Goal: Information Seeking & Learning: Learn about a topic

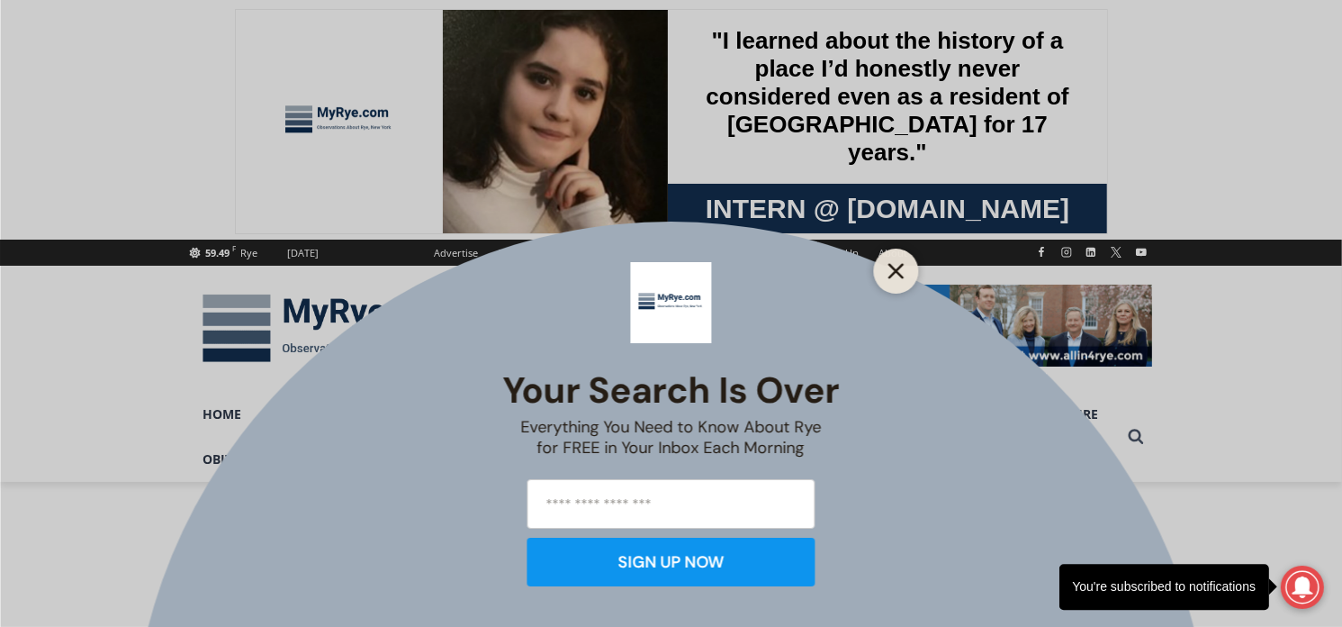
click at [894, 269] on line "Close" at bounding box center [895, 271] width 13 height 13
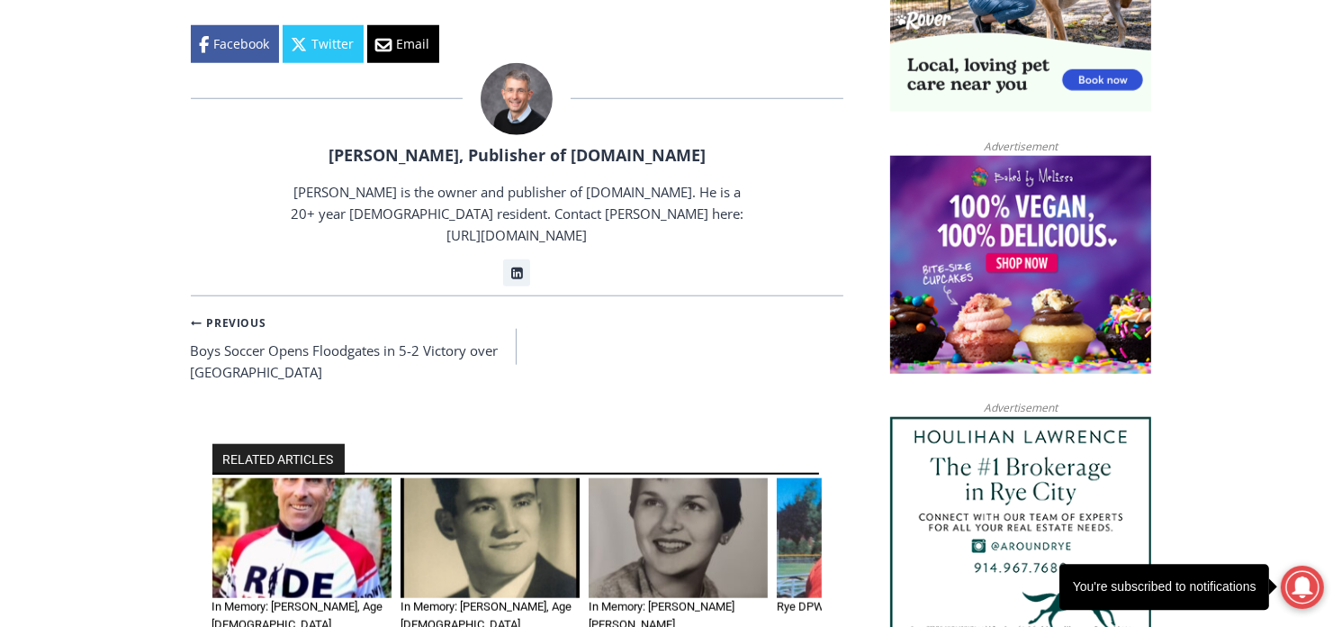
scroll to position [1669, 0]
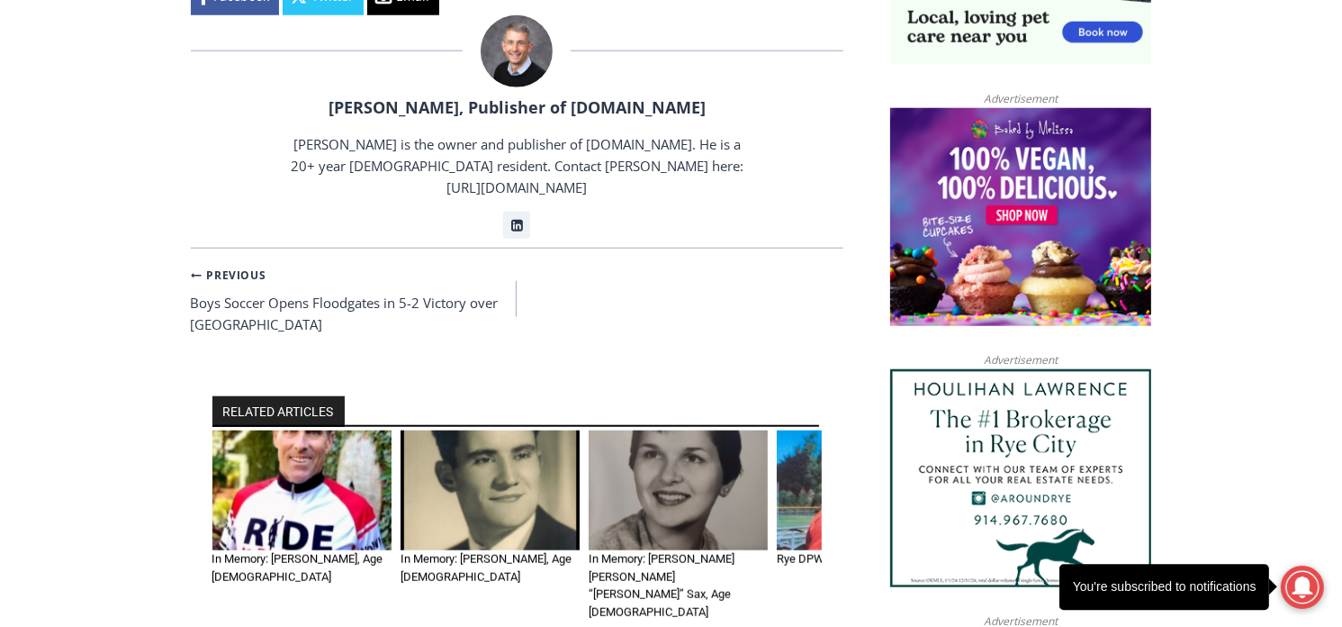
click at [325, 430] on img "1 of 6" at bounding box center [301, 490] width 179 height 120
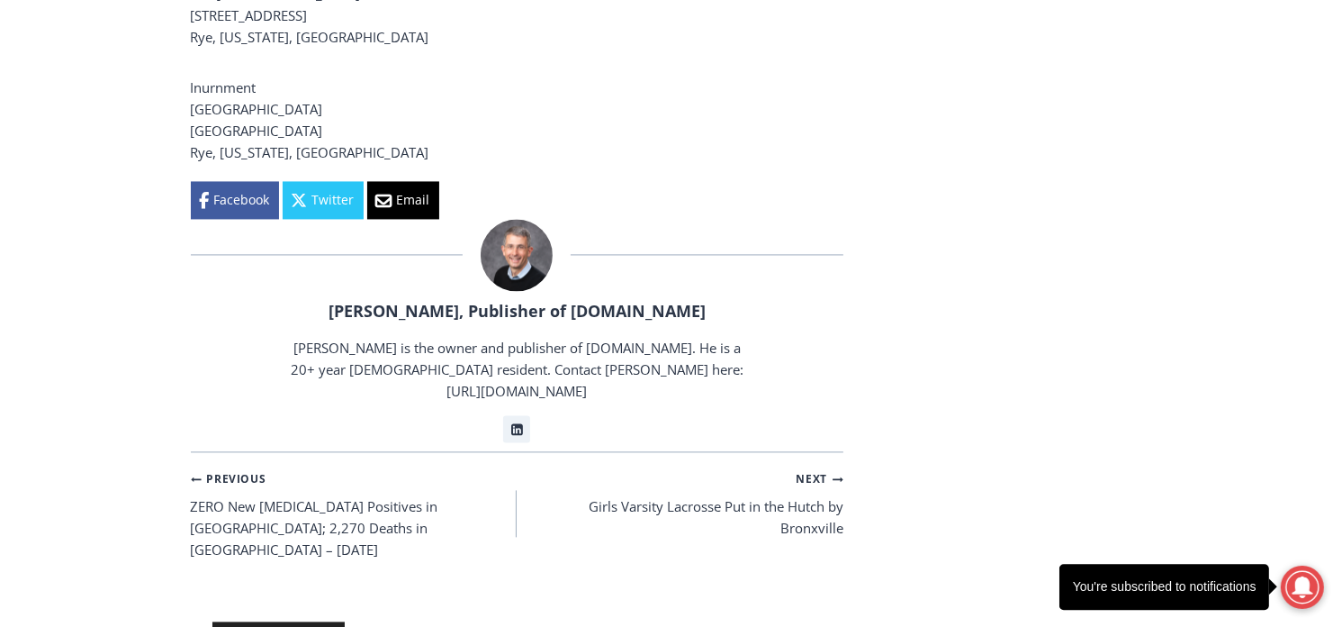
scroll to position [3641, 0]
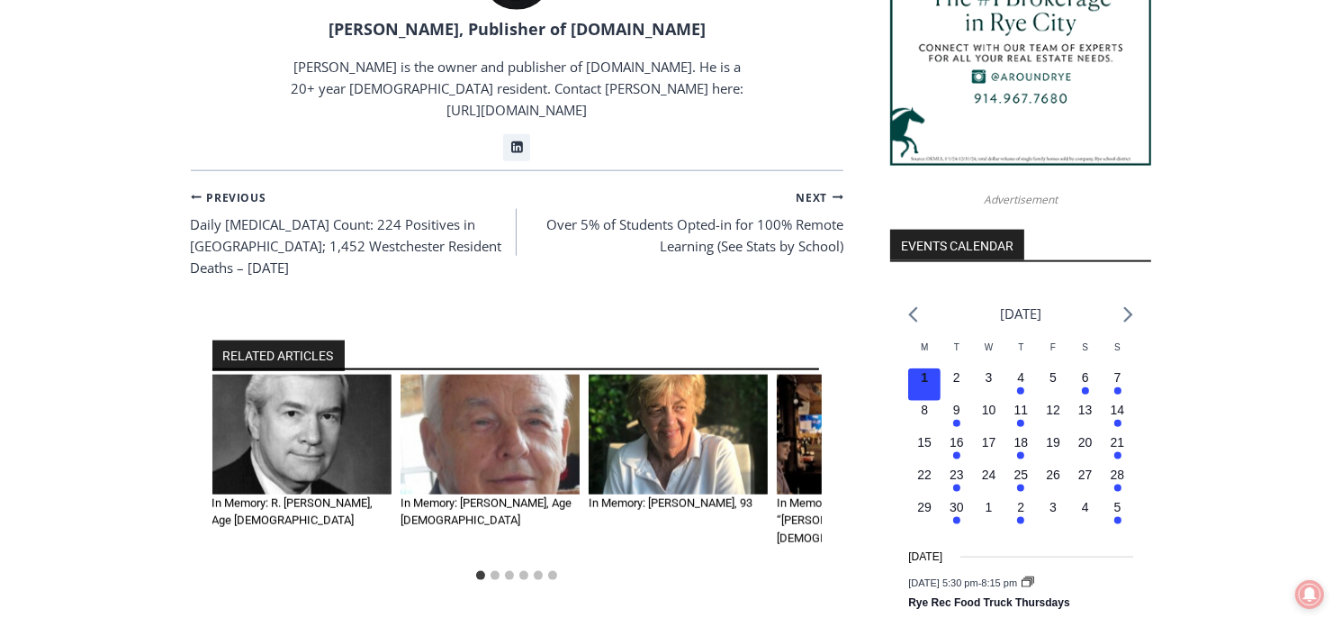
scroll to position [2096, 0]
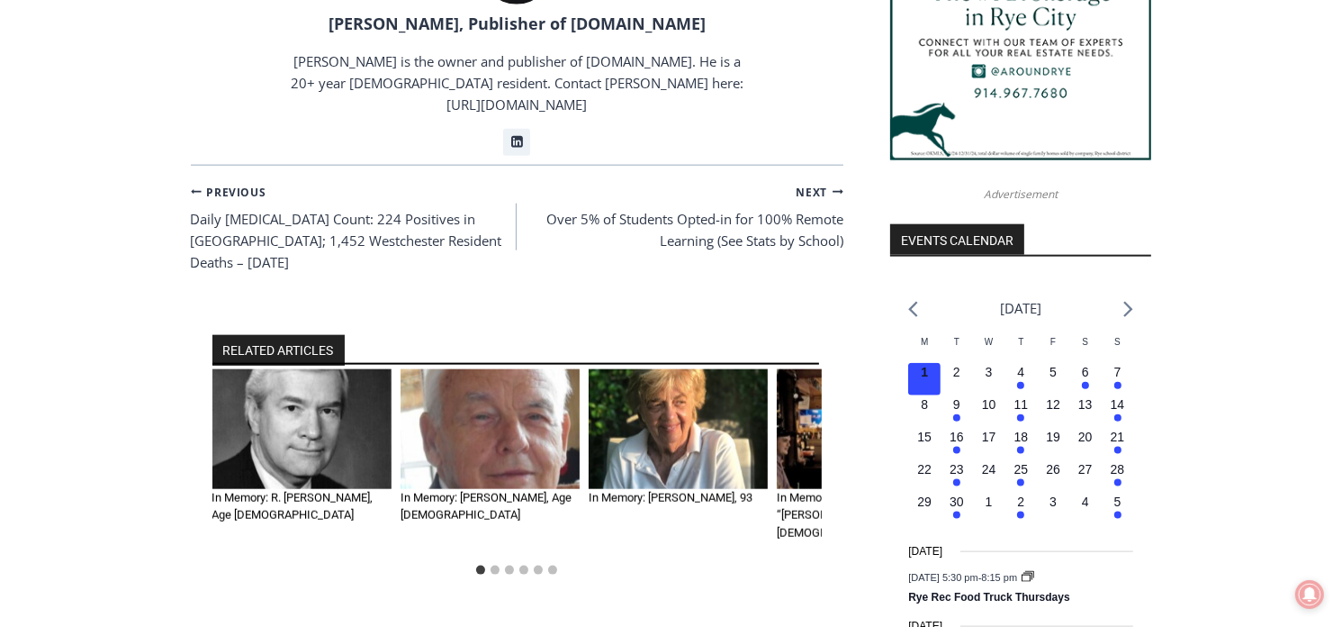
click at [799, 369] on img "4 of 6" at bounding box center [866, 429] width 179 height 120
